Goal: Task Accomplishment & Management: Manage account settings

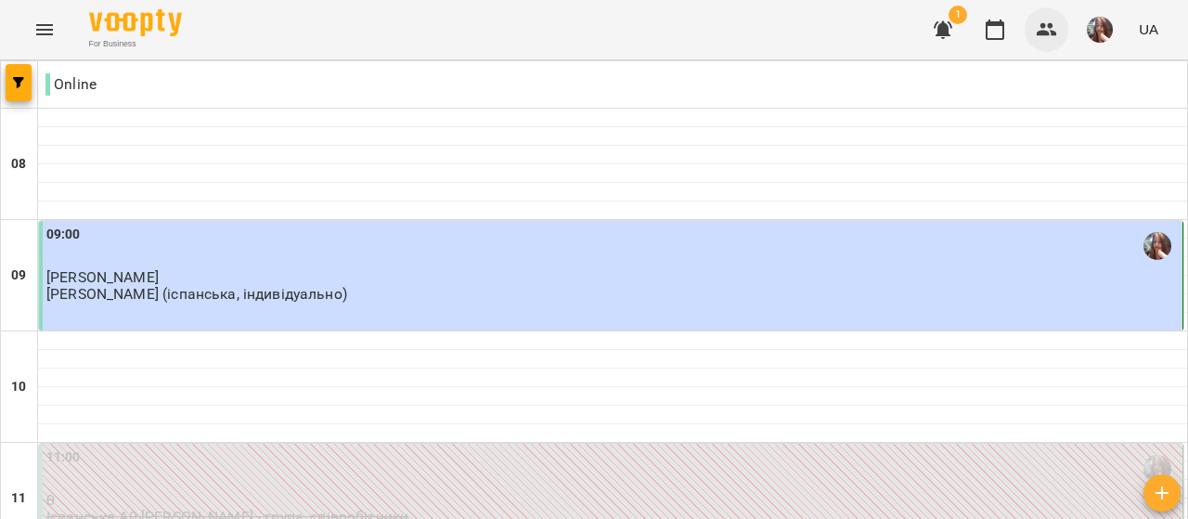
scroll to position [1011, 0]
click at [1089, 24] on img "button" at bounding box center [1099, 30] width 26 height 26
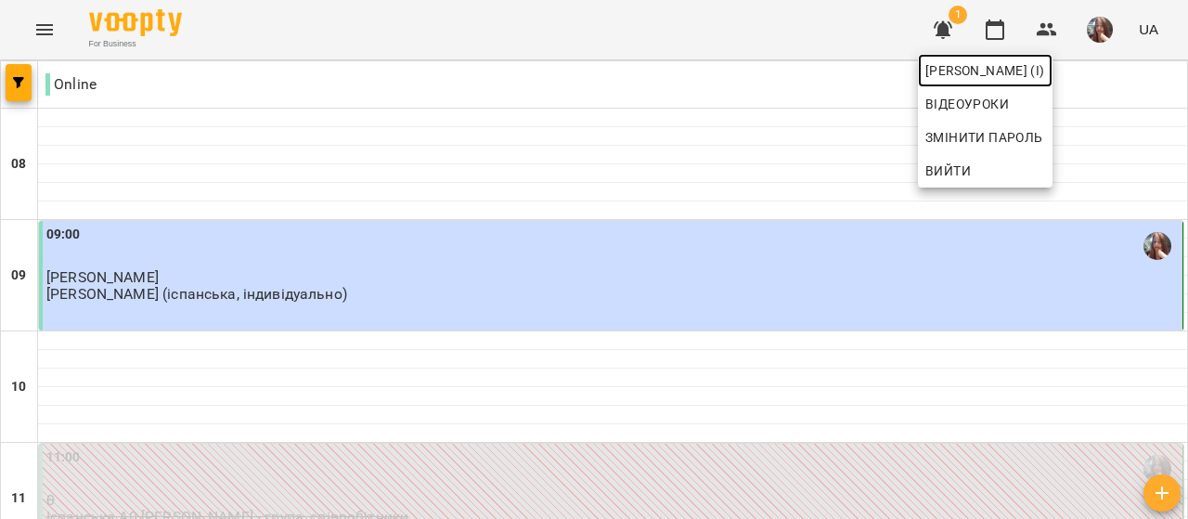
click at [1045, 66] on span "[PERSON_NAME] (і)" at bounding box center [985, 70] width 120 height 22
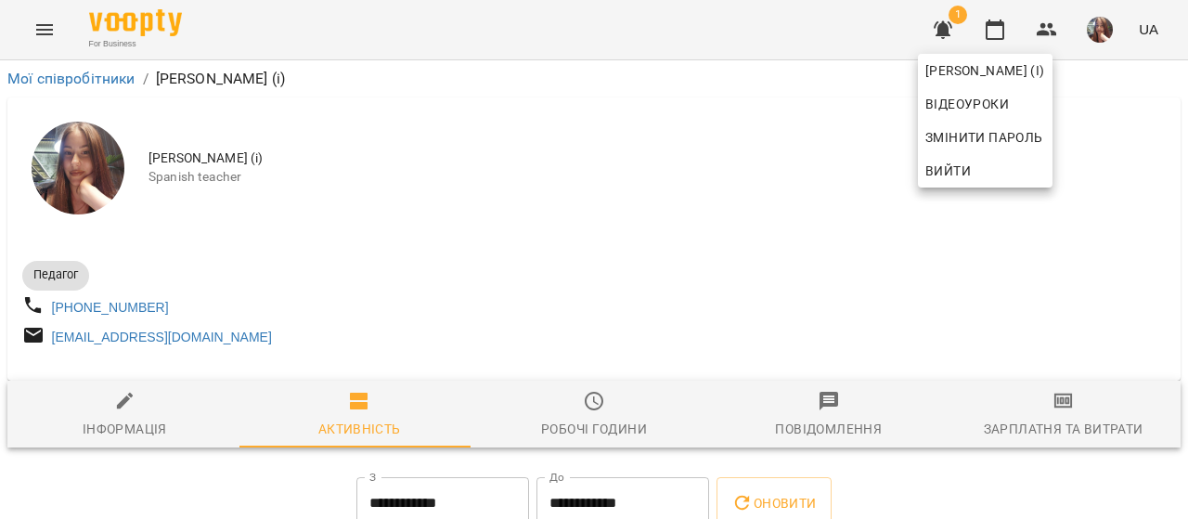
click at [547, 186] on div at bounding box center [594, 259] width 1188 height 519
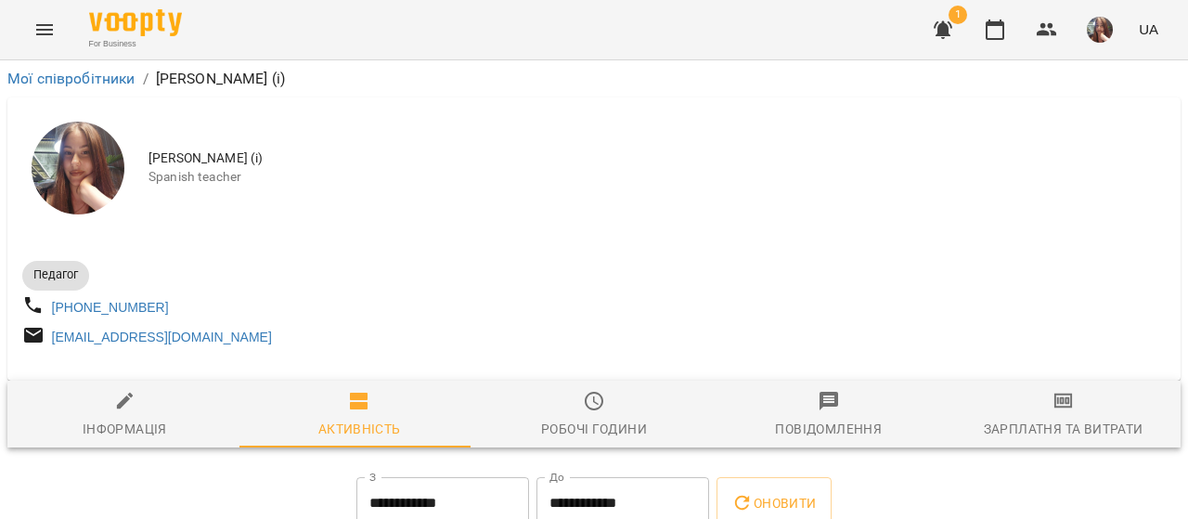
scroll to position [186, 0]
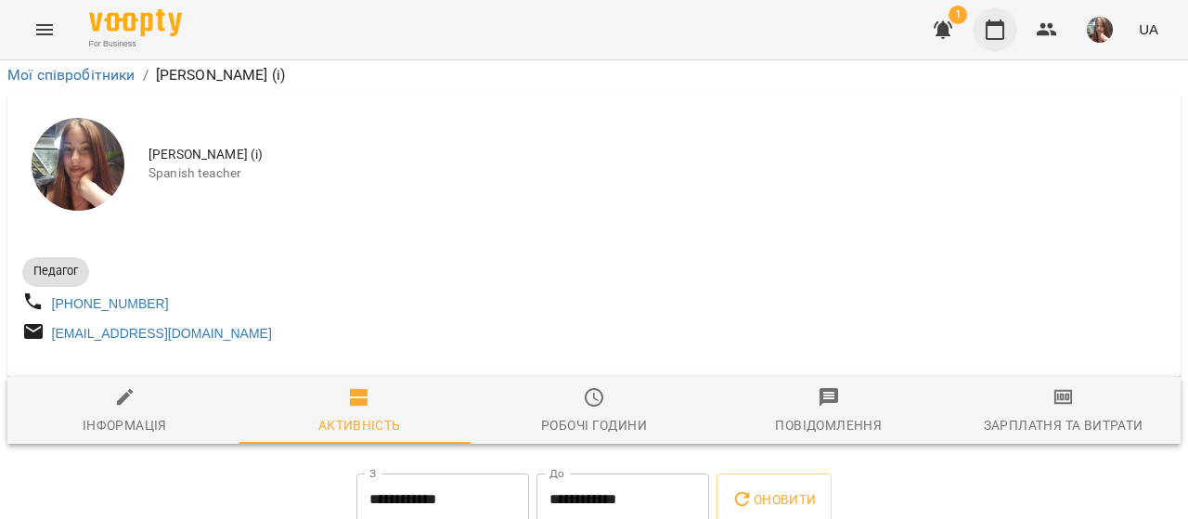
click at [994, 36] on icon "button" at bounding box center [994, 30] width 22 height 22
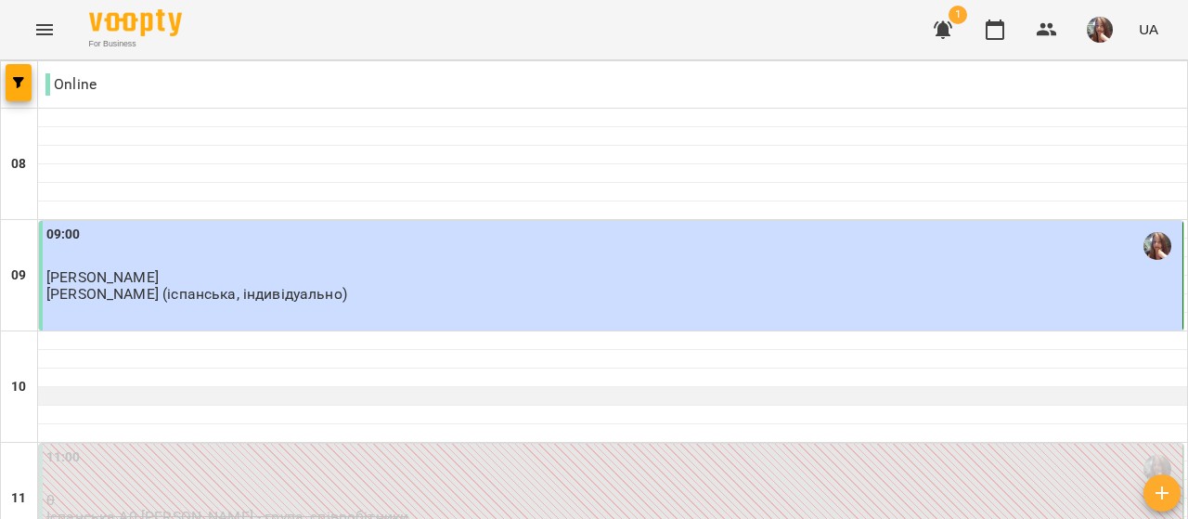
scroll to position [1021, 0]
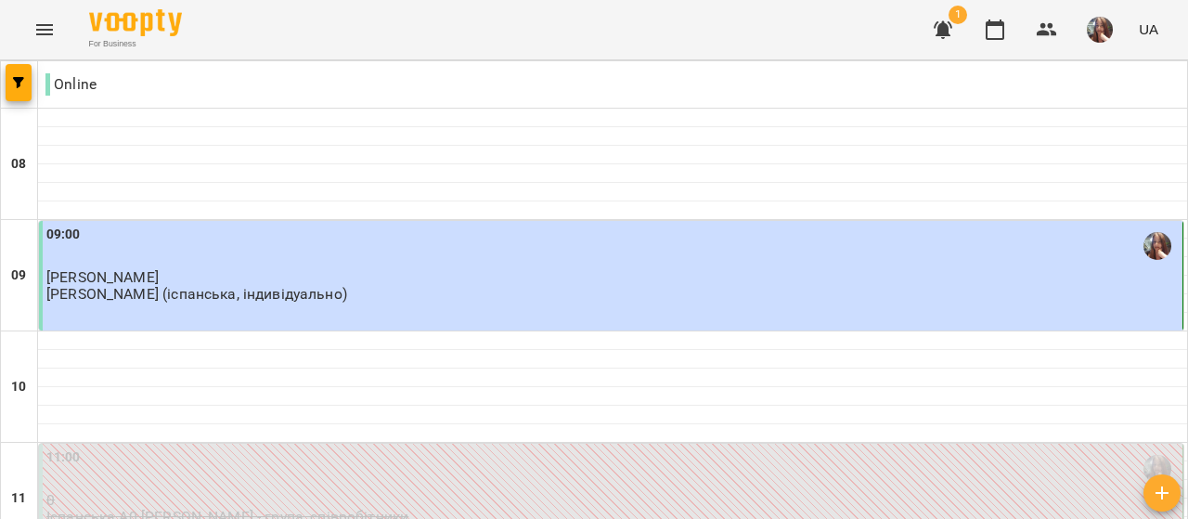
click at [1098, 36] on img "button" at bounding box center [1099, 30] width 26 height 26
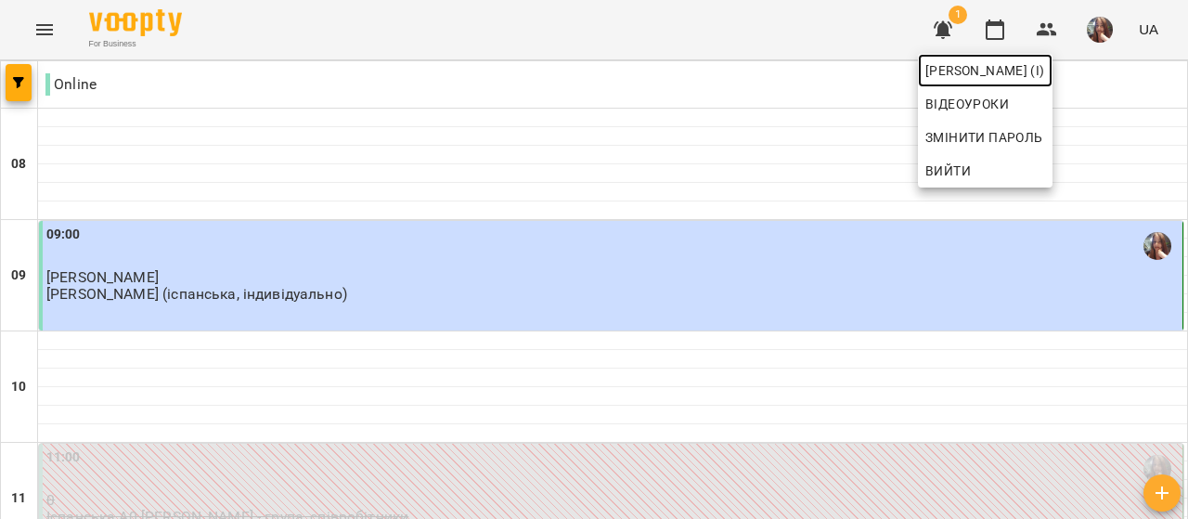
click at [1045, 70] on span "[PERSON_NAME] (і)" at bounding box center [985, 70] width 120 height 22
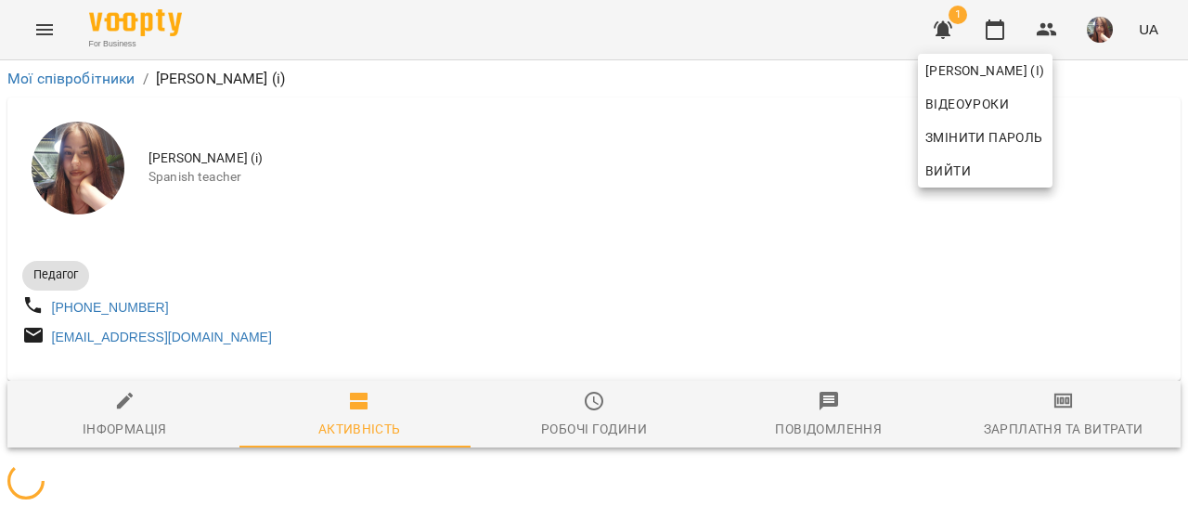
click at [733, 198] on div at bounding box center [594, 259] width 1188 height 519
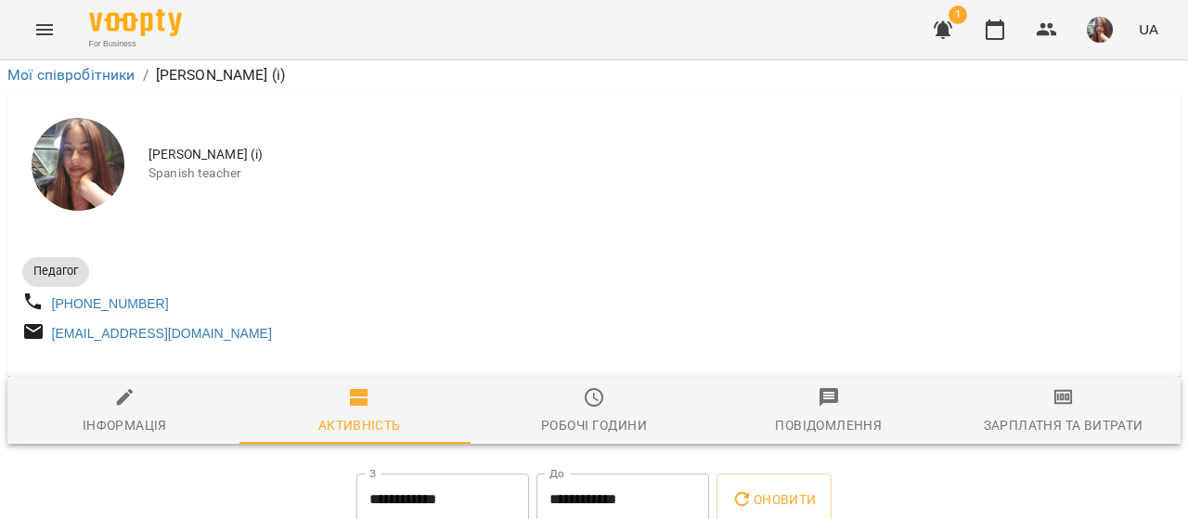
scroll to position [391, 0]
click at [989, 37] on icon "button" at bounding box center [994, 30] width 22 height 22
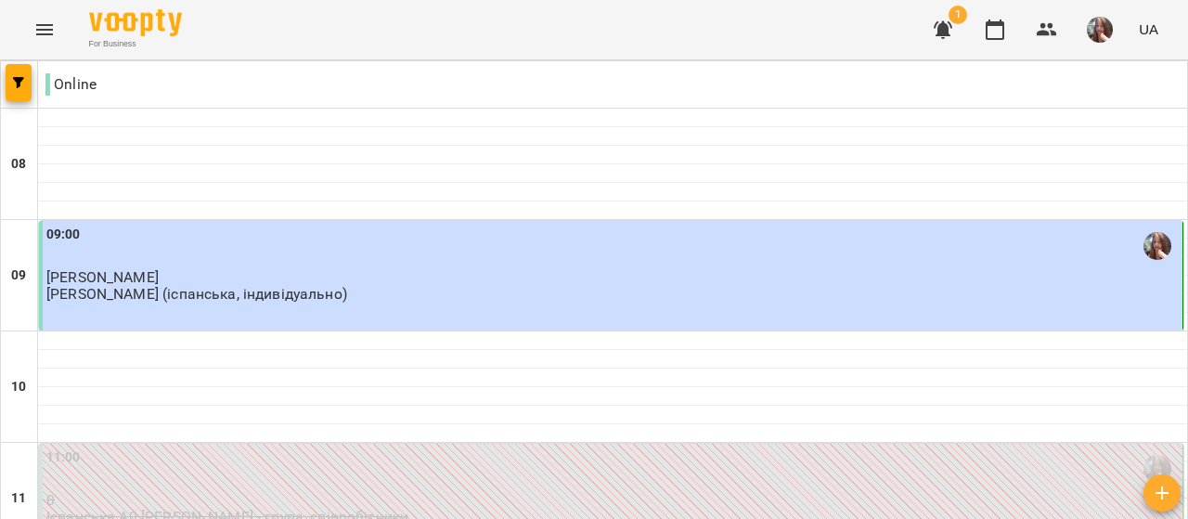
scroll to position [928, 0]
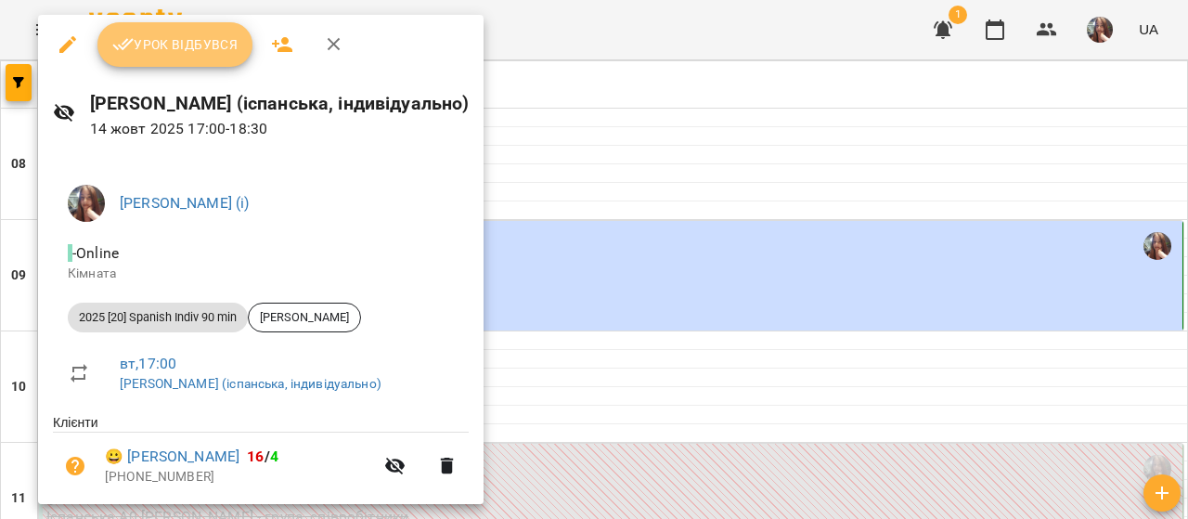
click at [191, 45] on span "Урок відбувся" at bounding box center [175, 44] width 126 height 22
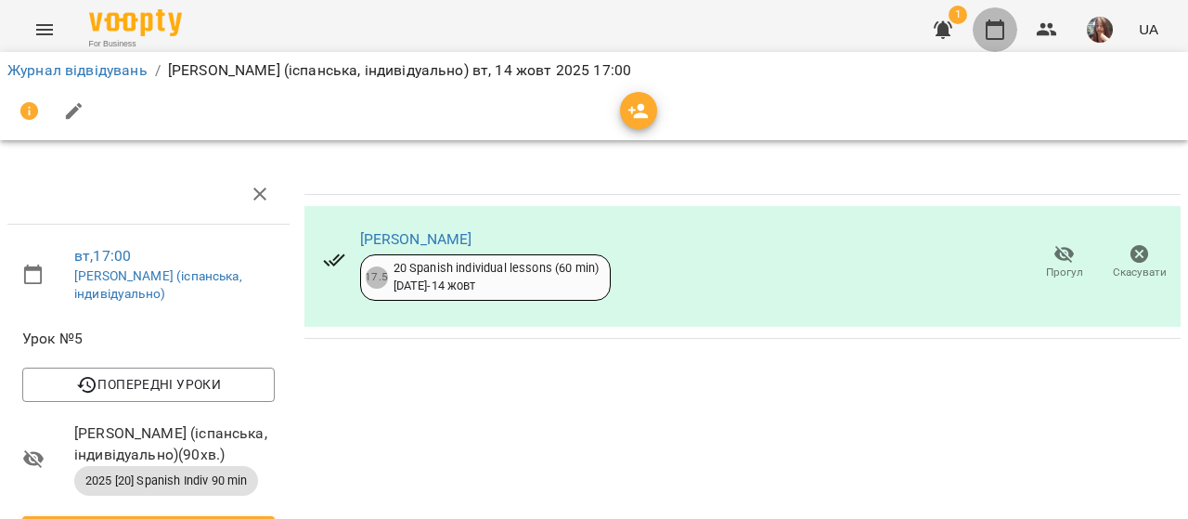
click at [987, 28] on icon "button" at bounding box center [994, 29] width 19 height 20
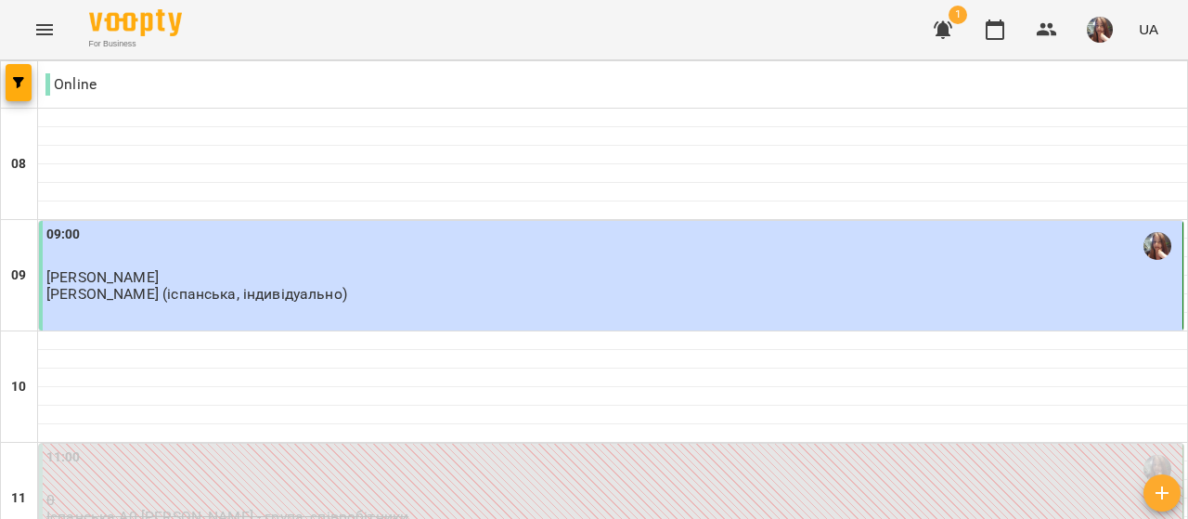
scroll to position [919, 0]
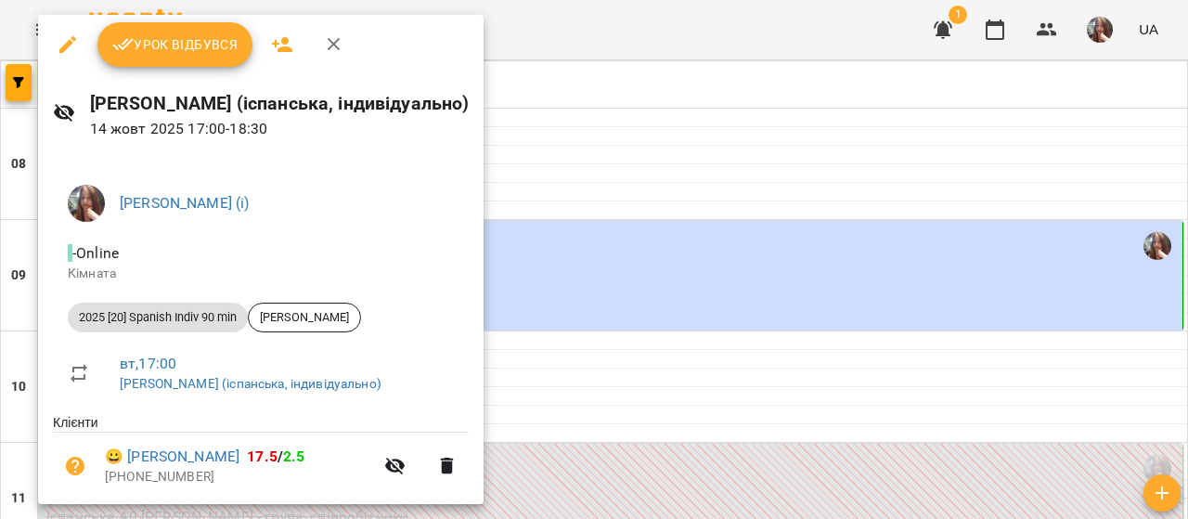
click at [667, 164] on div at bounding box center [594, 259] width 1188 height 519
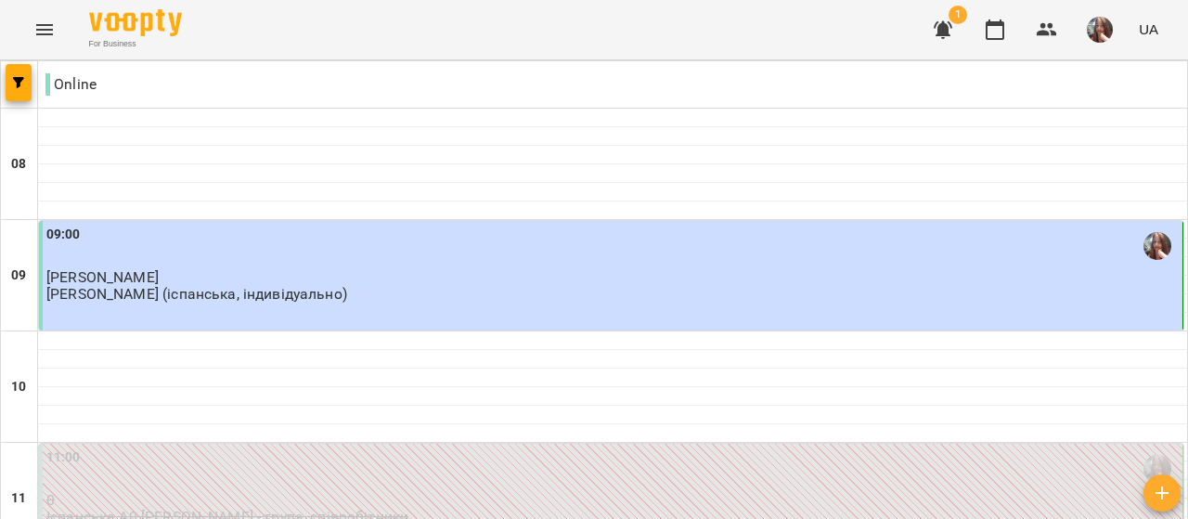
scroll to position [928, 0]
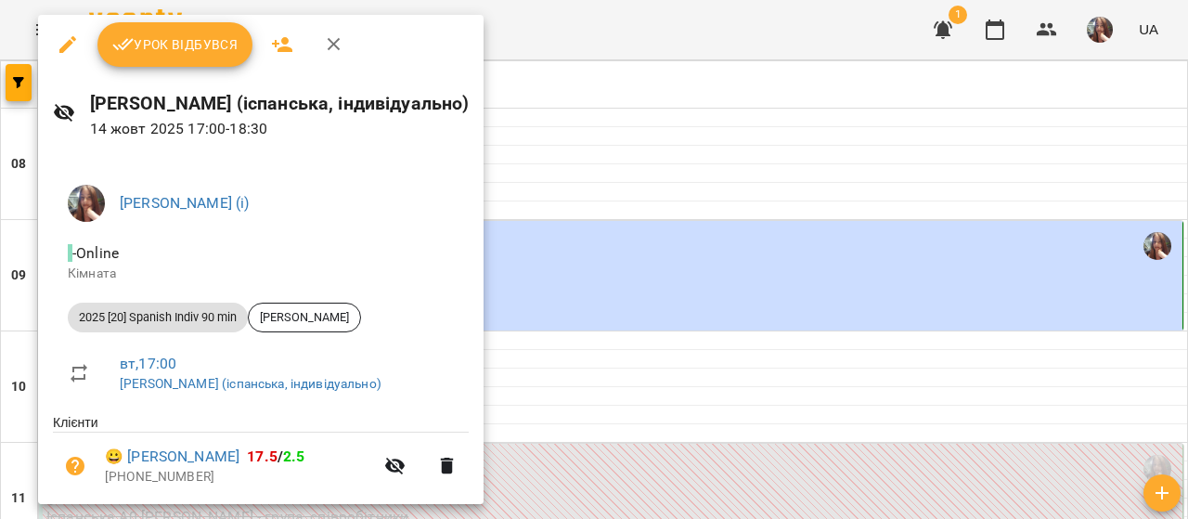
click at [204, 47] on span "Урок відбувся" at bounding box center [175, 44] width 126 height 22
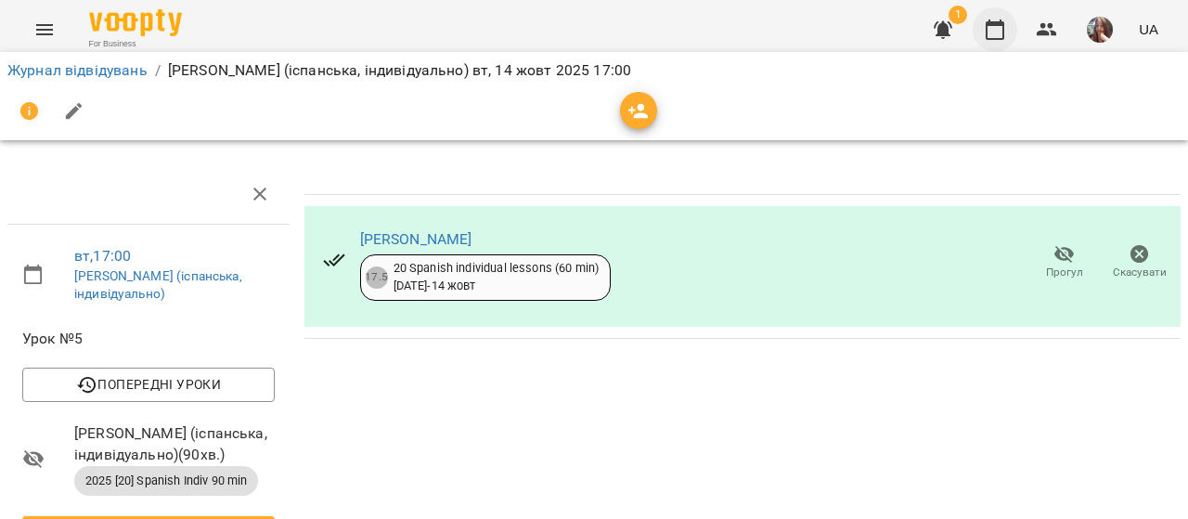
click at [1004, 33] on icon "button" at bounding box center [994, 29] width 19 height 20
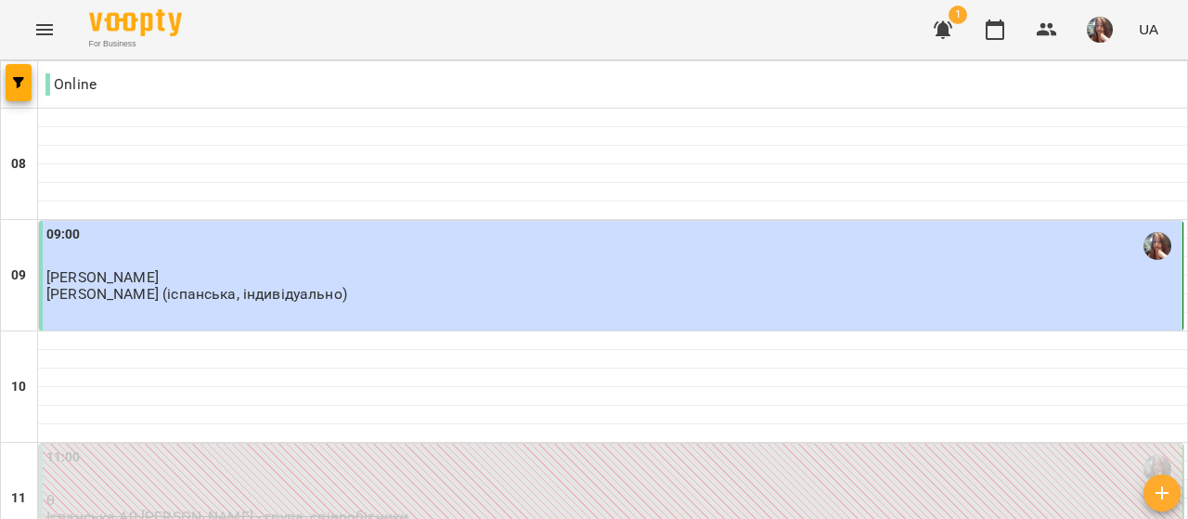
scroll to position [1021, 0]
click at [1099, 27] on img "button" at bounding box center [1099, 30] width 26 height 26
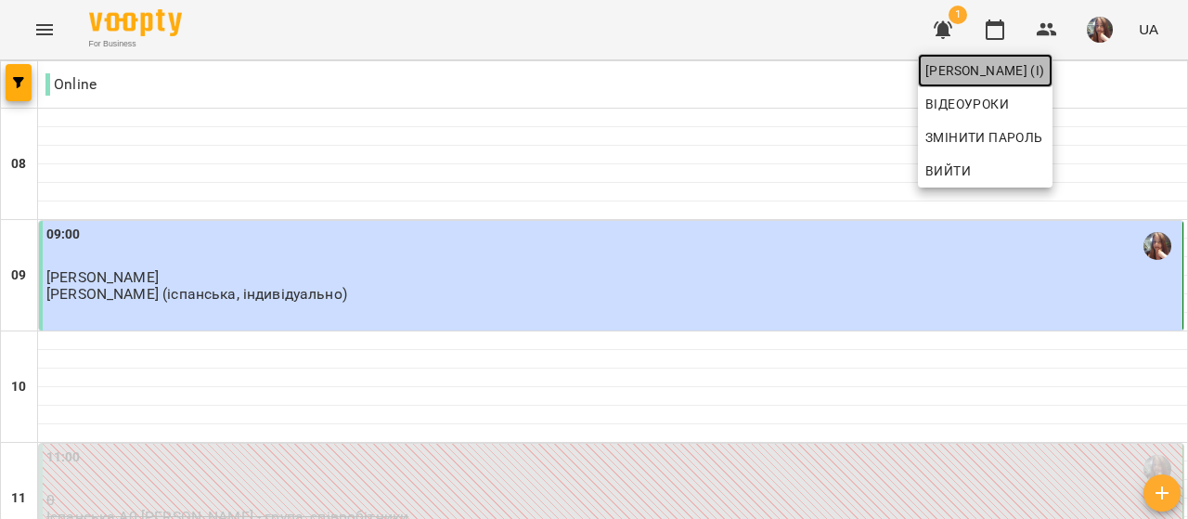
click at [1045, 73] on span "[PERSON_NAME] (і)" at bounding box center [985, 70] width 120 height 22
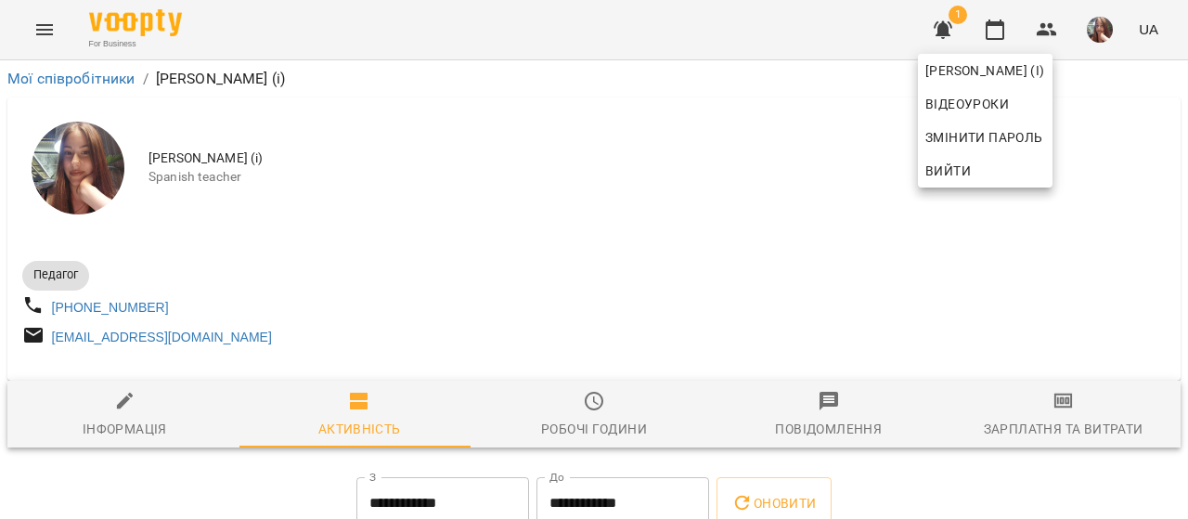
click at [773, 161] on div at bounding box center [594, 259] width 1188 height 519
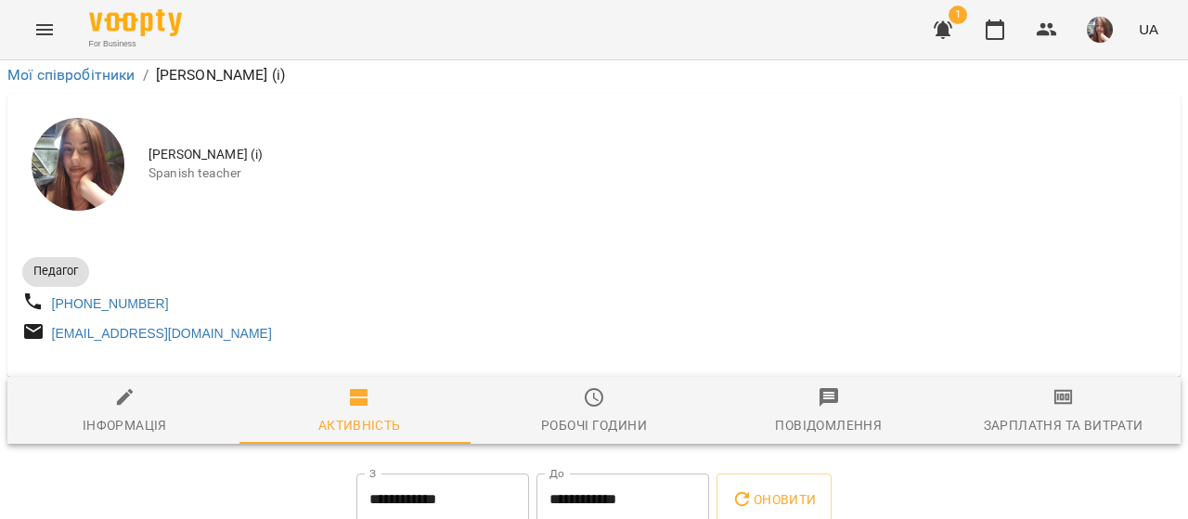
scroll to position [278, 0]
click at [996, 17] on button "button" at bounding box center [994, 29] width 45 height 45
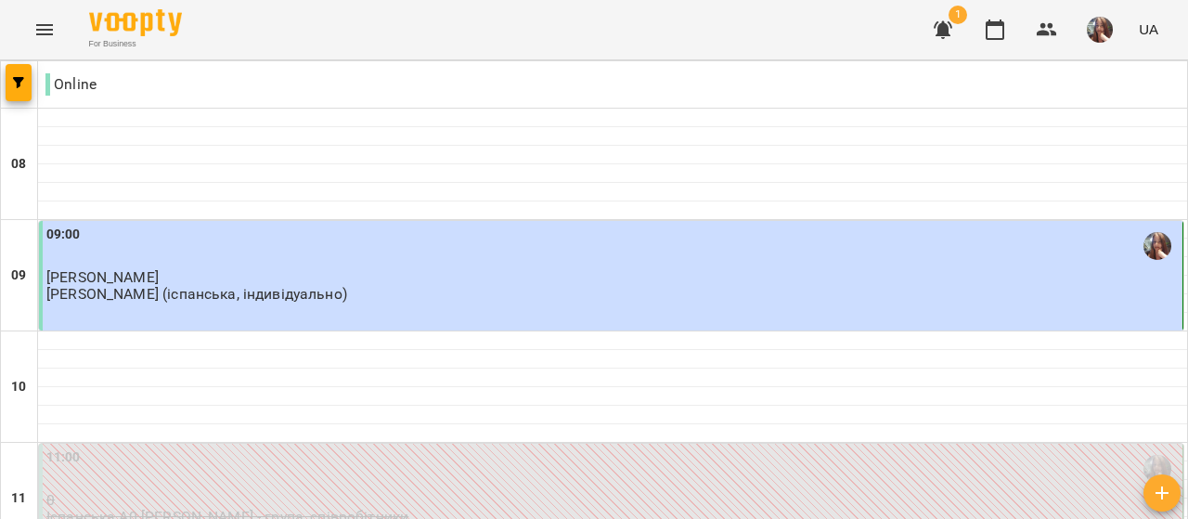
scroll to position [1382, 0]
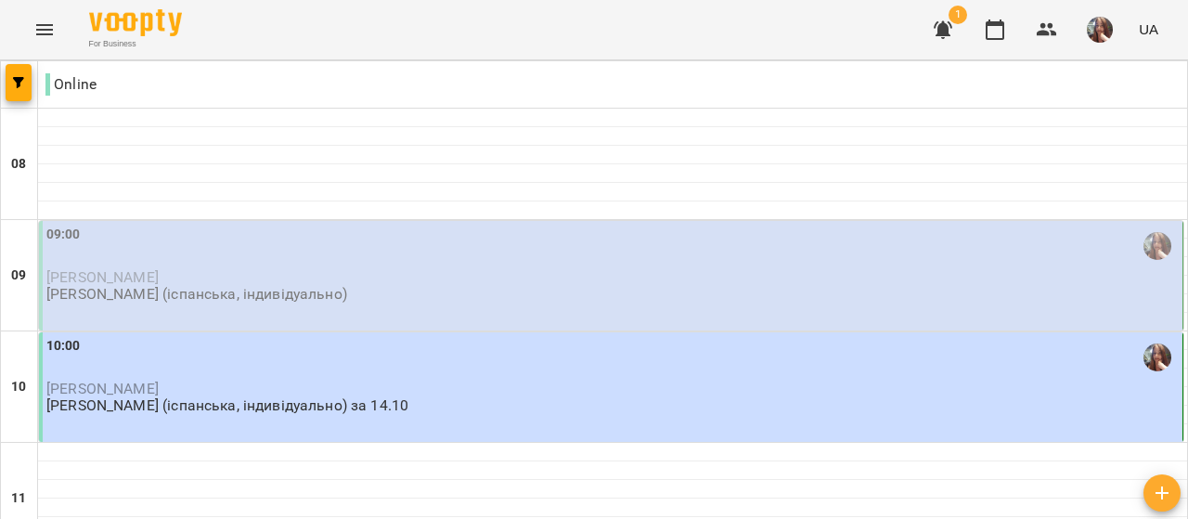
scroll to position [742, 0]
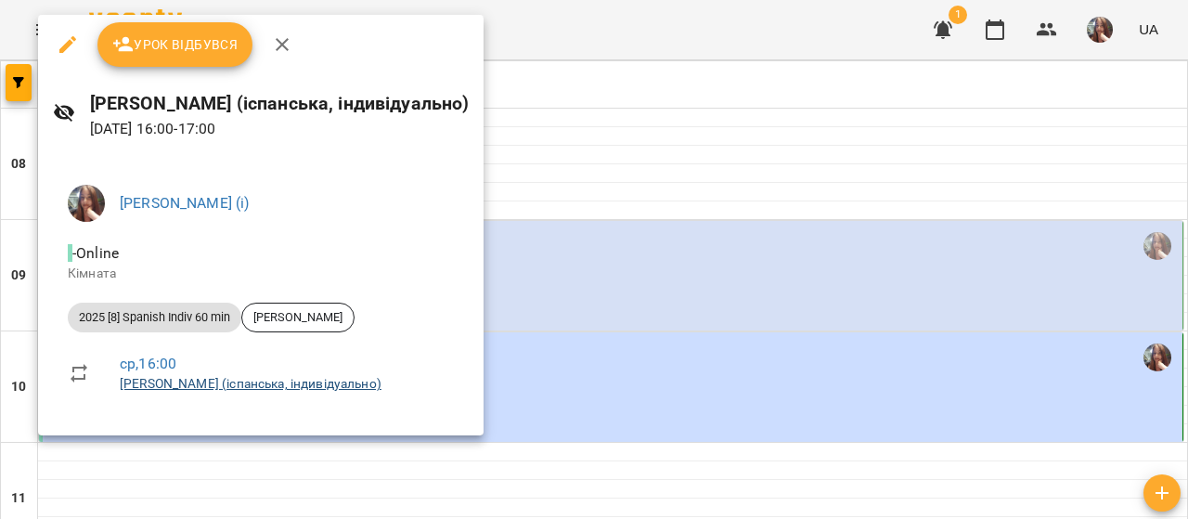
click at [356, 391] on link "[PERSON_NAME] (іспанська, індивідуально)" at bounding box center [251, 383] width 262 height 15
